Goal: Information Seeking & Learning: Learn about a topic

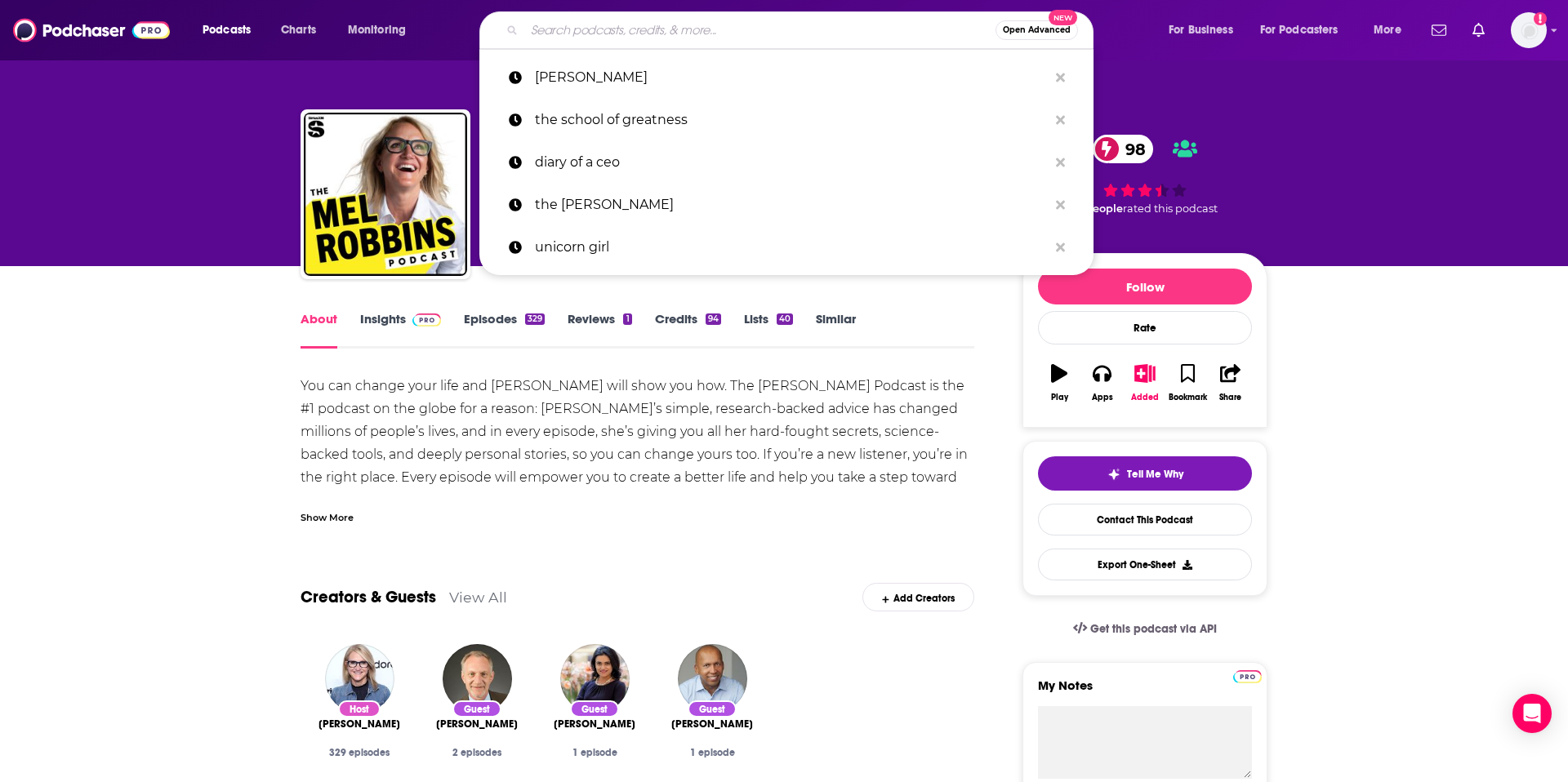
click at [589, 25] on input "Search podcasts, credits, & more..." at bounding box center [760, 30] width 471 height 26
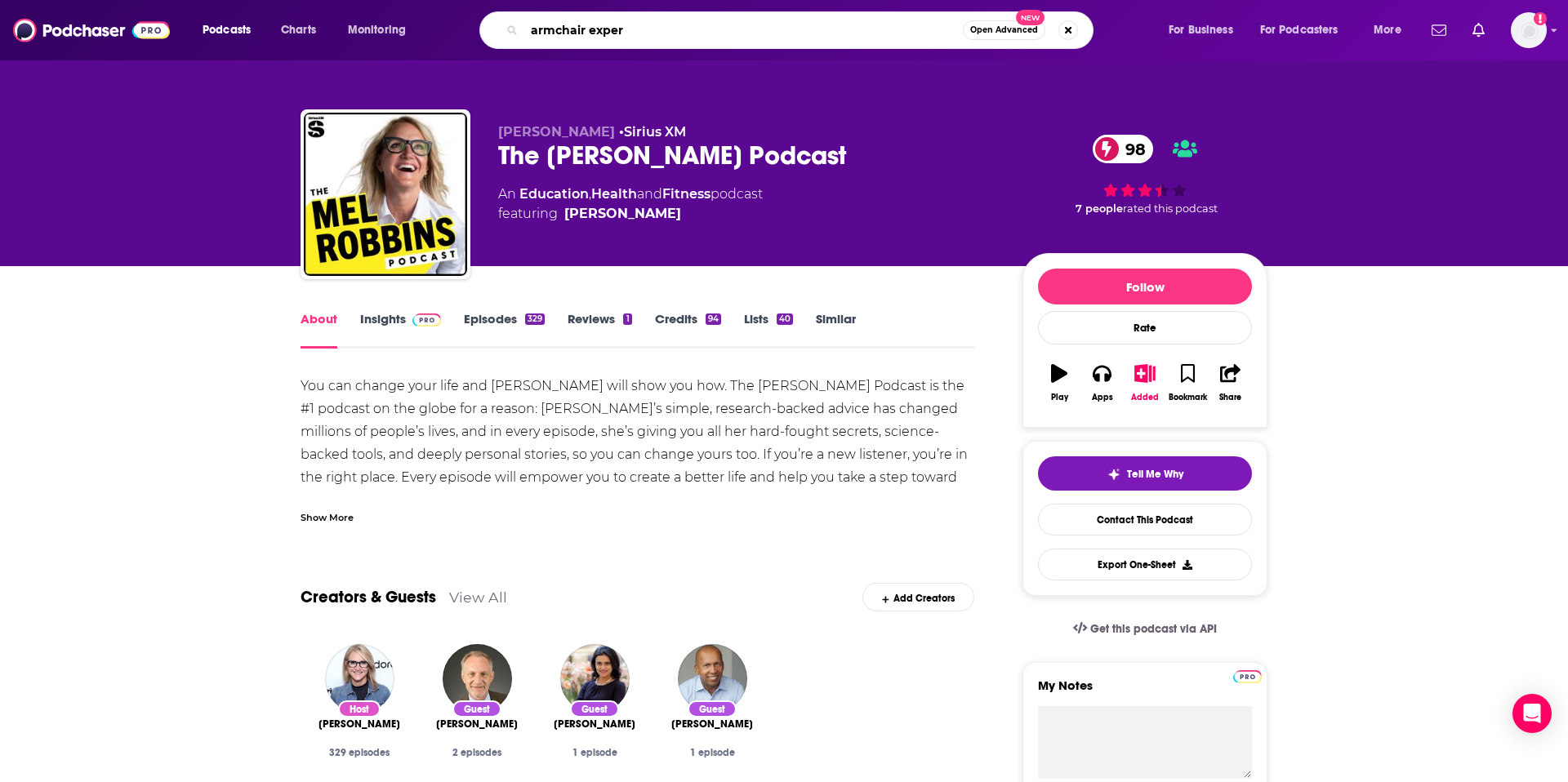
type input "armchair expert"
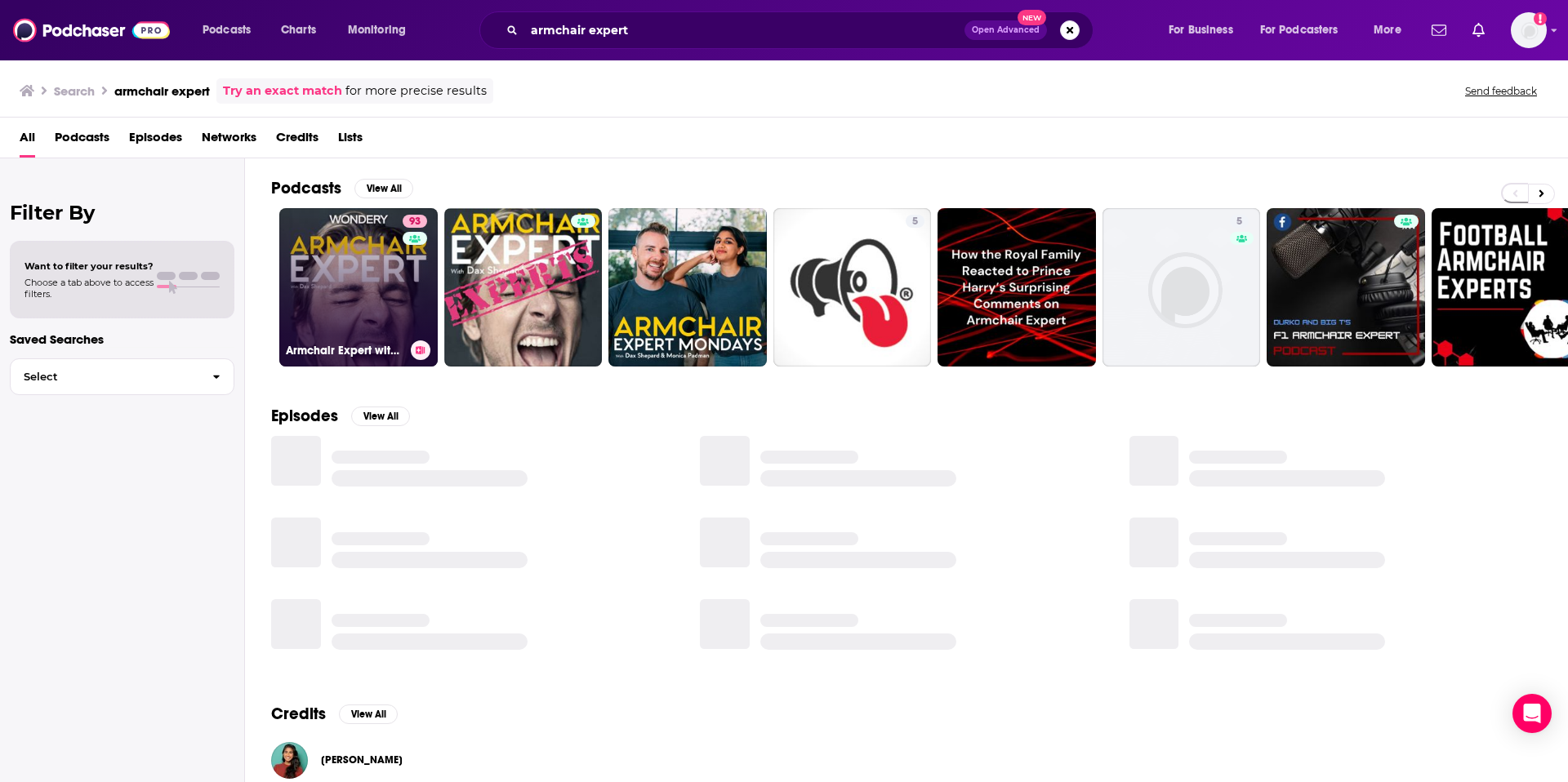
click at [382, 294] on link "93 Armchair Expert with [PERSON_NAME]" at bounding box center [359, 288] width 159 height 159
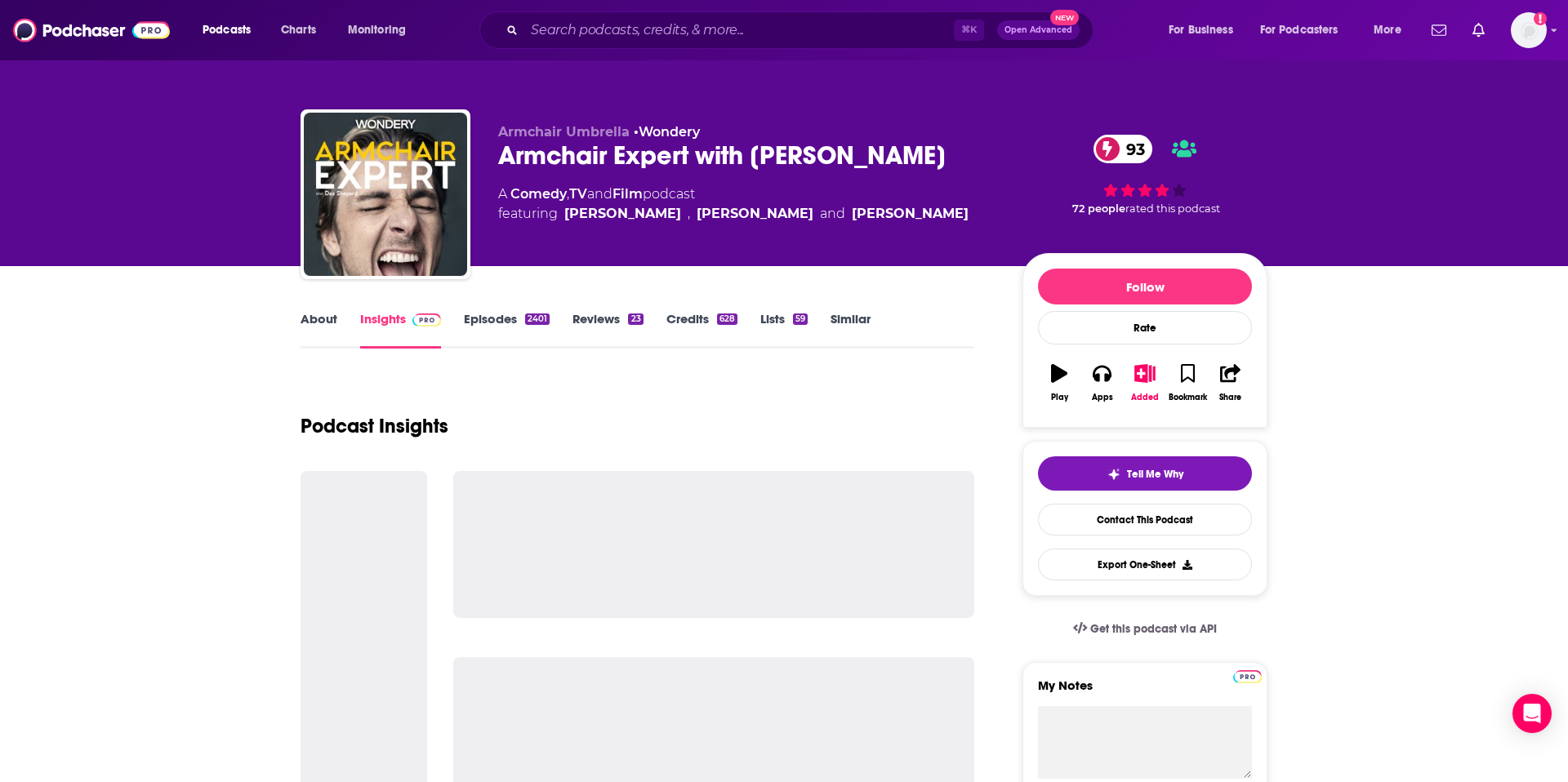
click at [321, 319] on link "About" at bounding box center [319, 330] width 36 height 37
